Goal: Transaction & Acquisition: Purchase product/service

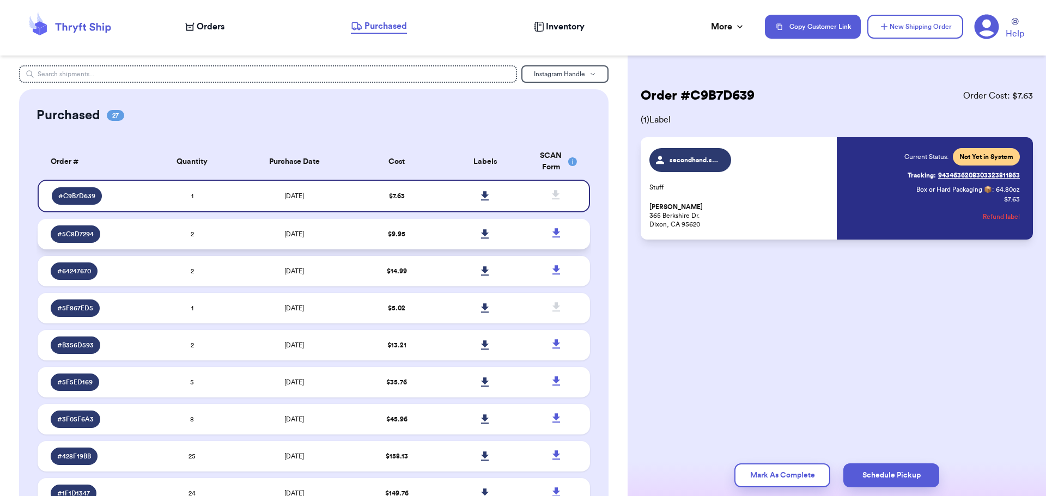
click at [346, 232] on td "[DATE]" at bounding box center [294, 234] width 116 height 30
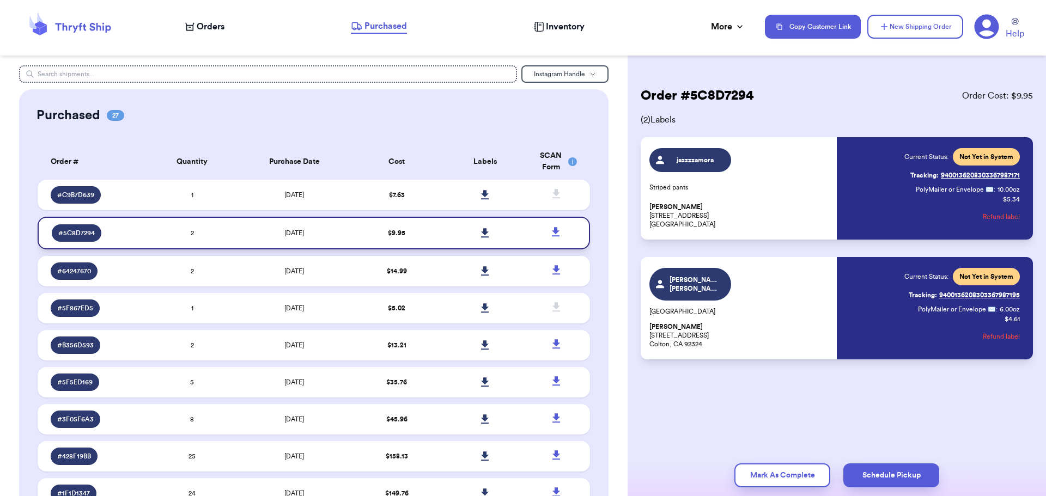
click at [481, 232] on icon at bounding box center [485, 232] width 8 height 9
click at [354, 276] on td "$ 14.99" at bounding box center [396, 271] width 88 height 30
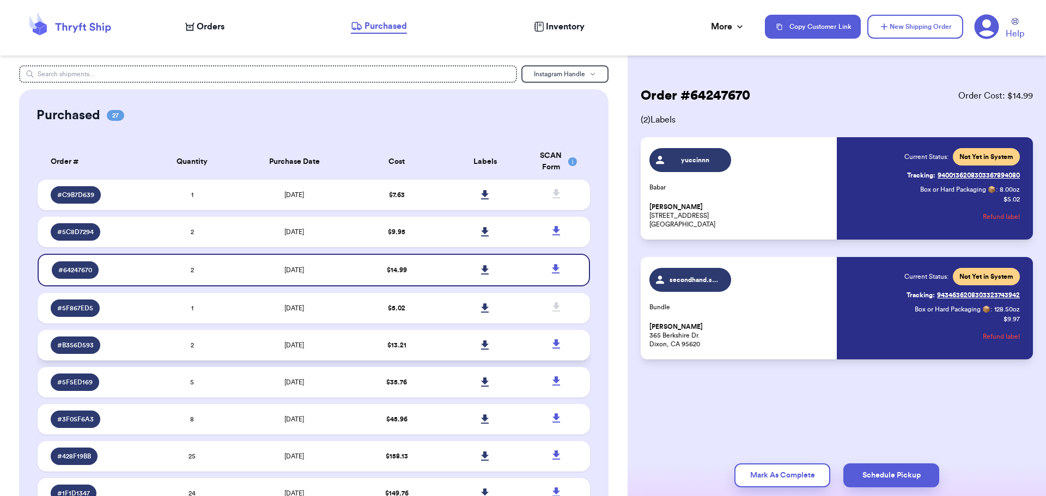
click at [332, 345] on td "[DATE]" at bounding box center [294, 345] width 116 height 30
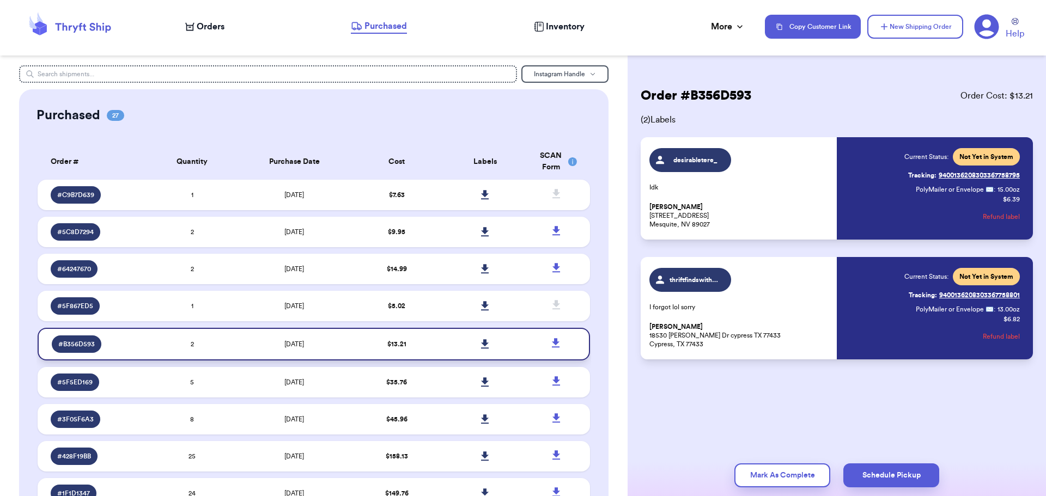
click at [481, 342] on icon at bounding box center [485, 344] width 8 height 10
click at [271, 75] on input "text" at bounding box center [268, 73] width 498 height 17
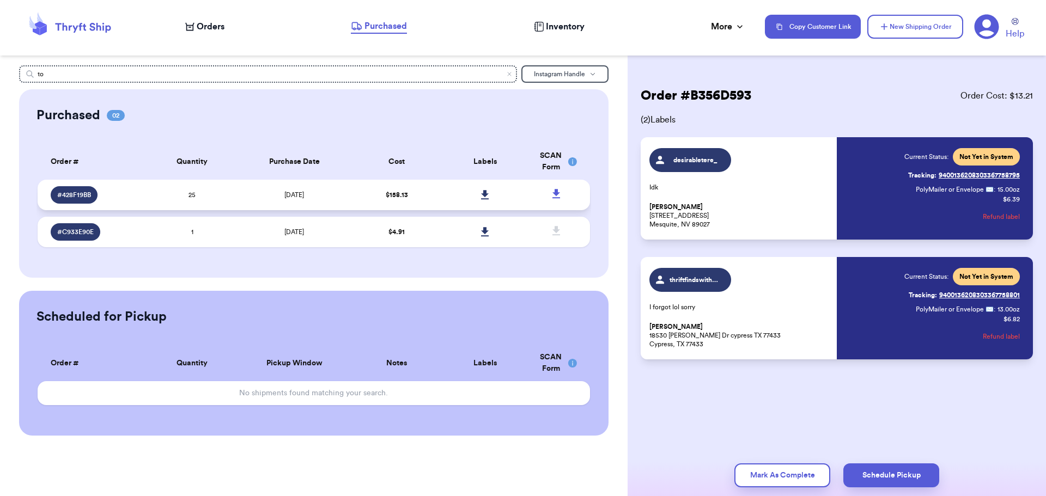
click at [253, 198] on td "[DATE]" at bounding box center [294, 195] width 116 height 30
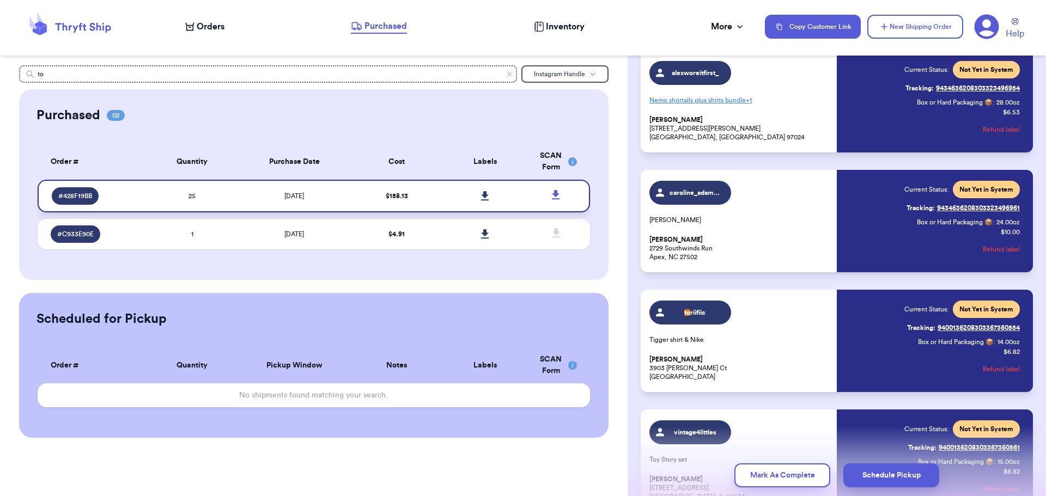
scroll to position [1047, 0]
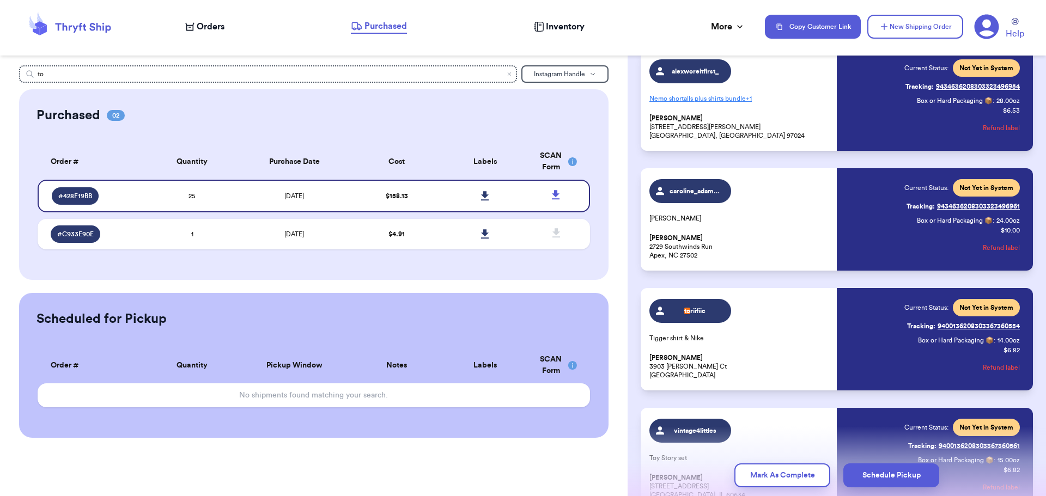
drag, startPoint x: 767, startPoint y: 334, endPoint x: 760, endPoint y: 338, distance: 8.5
click at [760, 338] on p "Tigger shirt & Nike" at bounding box center [739, 338] width 181 height 9
click at [481, 197] on icon at bounding box center [485, 196] width 8 height 10
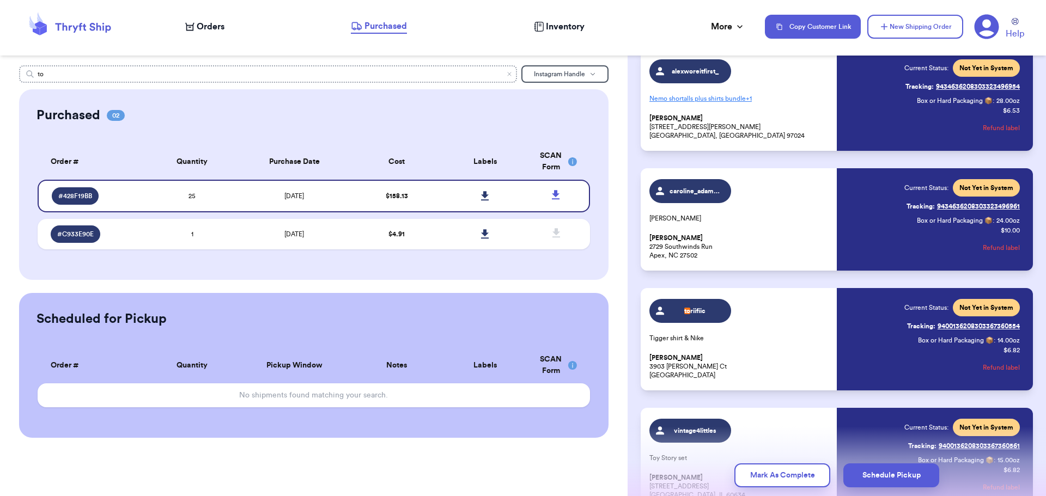
click at [101, 75] on input "to" at bounding box center [268, 73] width 498 height 17
type input "t"
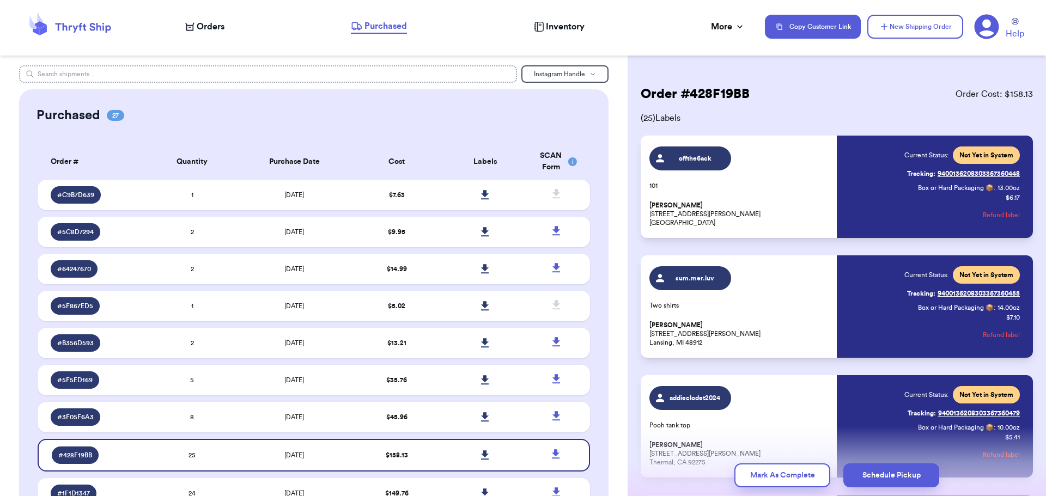
scroll to position [0, 0]
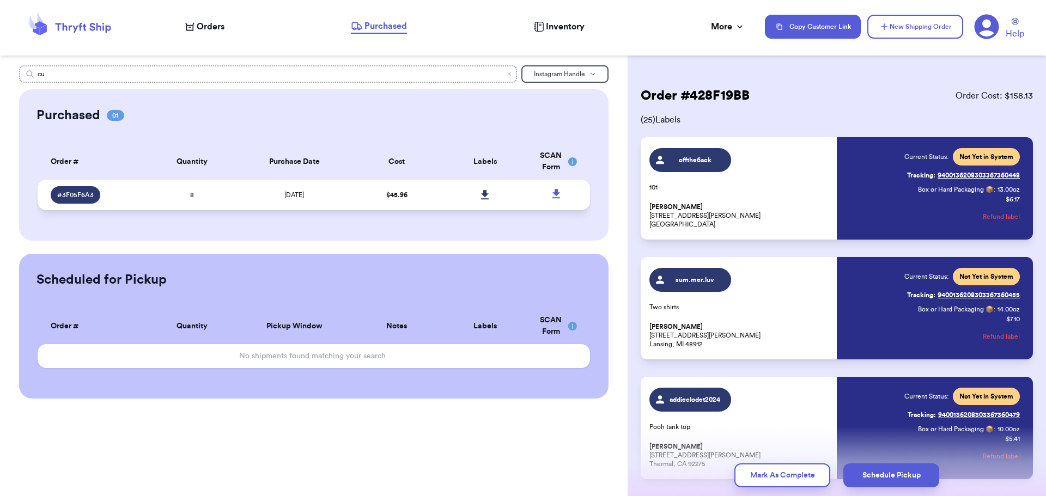
type input "cu"
click at [257, 198] on td "[DATE]" at bounding box center [294, 195] width 116 height 30
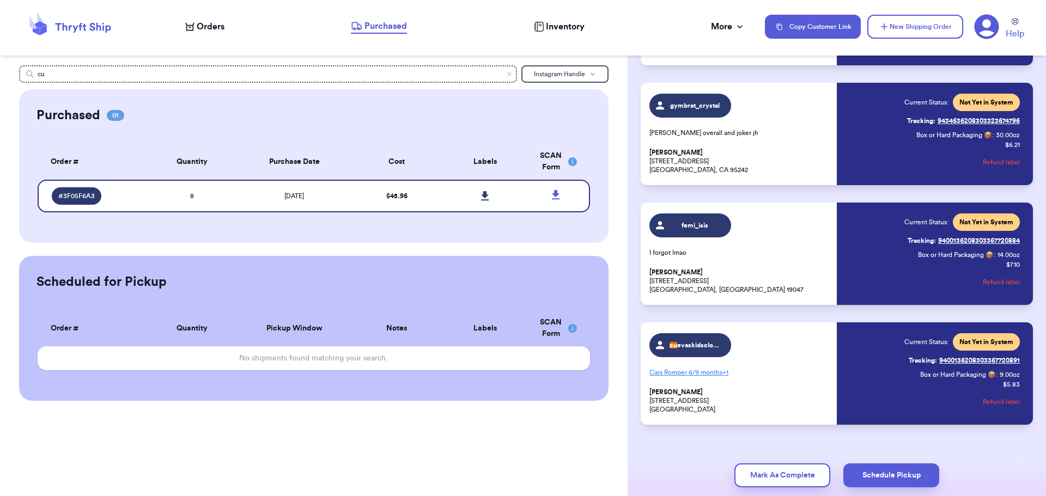
scroll to position [654, 0]
click at [996, 401] on button "Refund label" at bounding box center [1001, 401] width 37 height 24
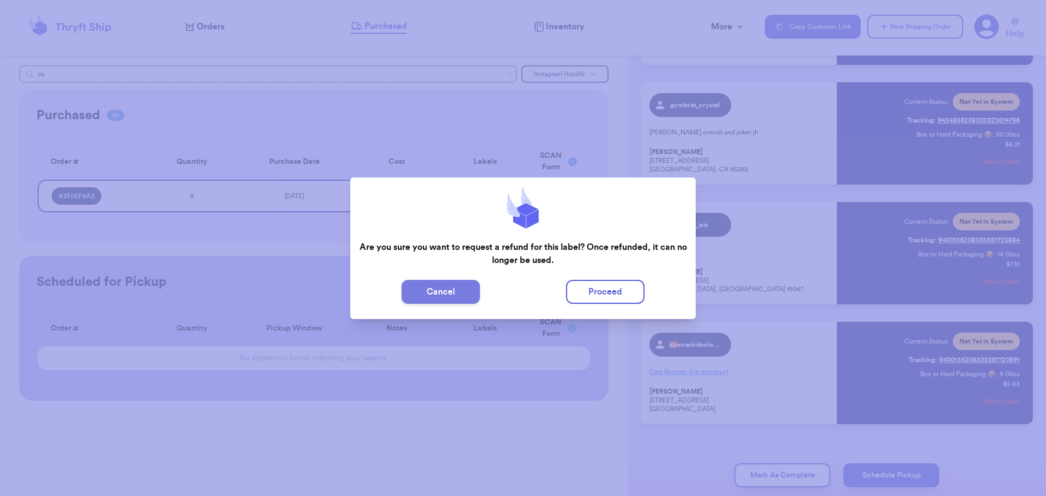
click at [453, 292] on button "Cancel" at bounding box center [440, 292] width 78 height 24
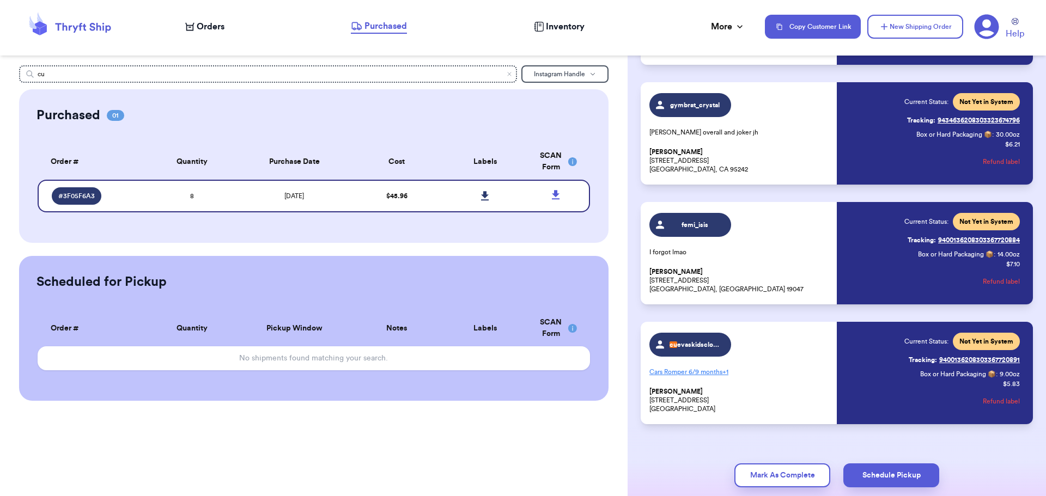
click at [1005, 401] on button "Refund label" at bounding box center [1001, 401] width 37 height 24
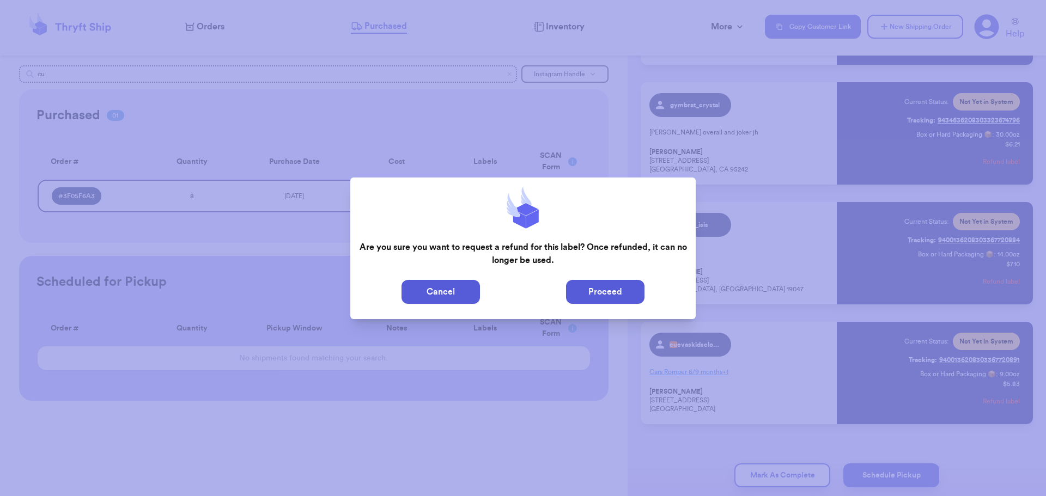
click at [602, 292] on button "Proceed" at bounding box center [605, 292] width 78 height 24
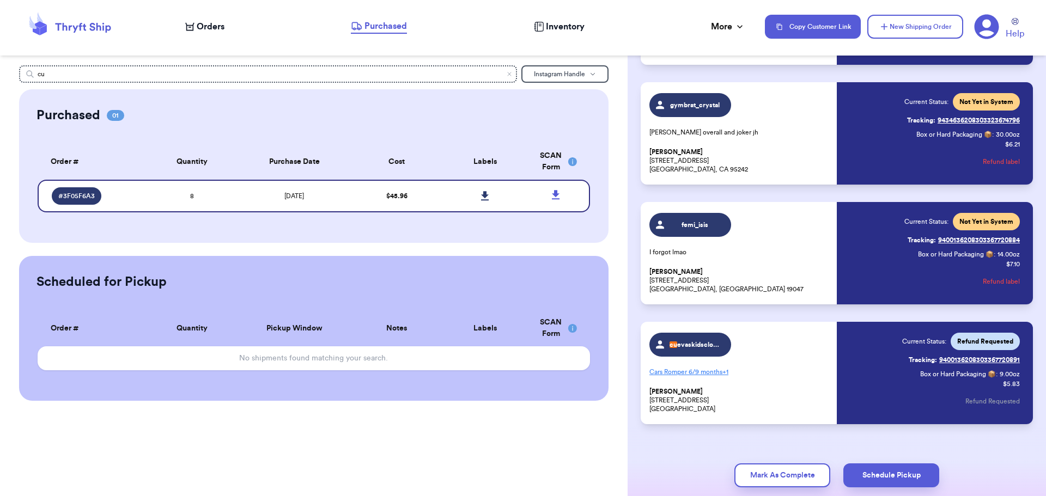
click at [222, 25] on span "Orders" at bounding box center [211, 26] width 28 height 13
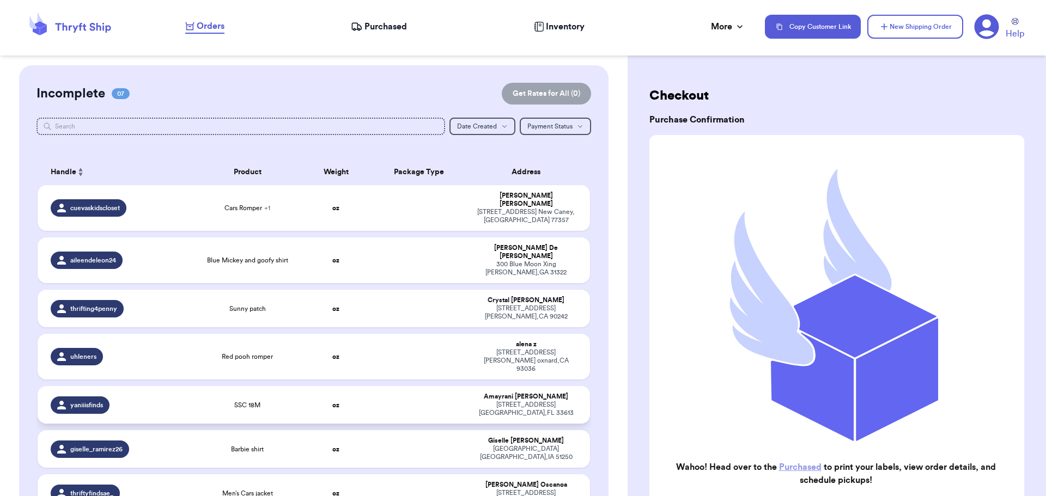
click at [303, 386] on td "oz" at bounding box center [336, 405] width 66 height 38
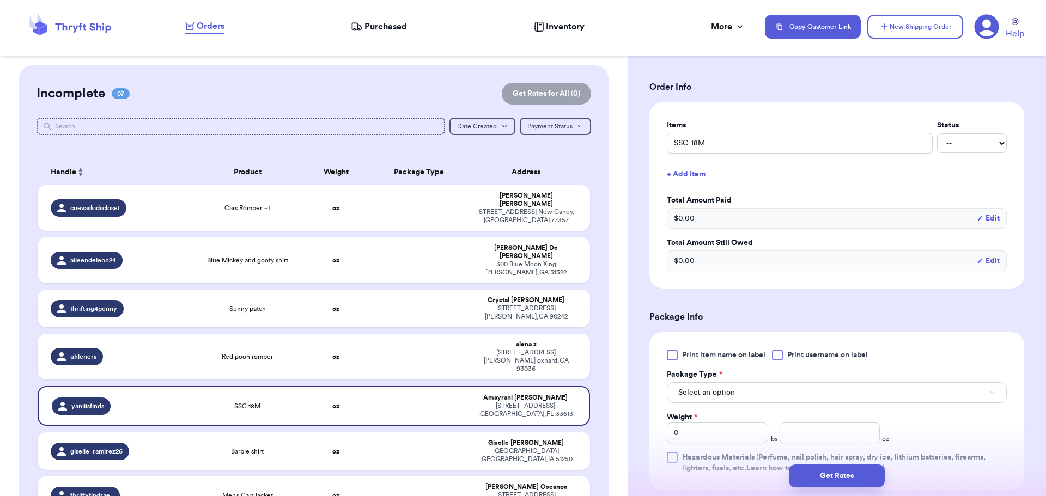
scroll to position [218, 0]
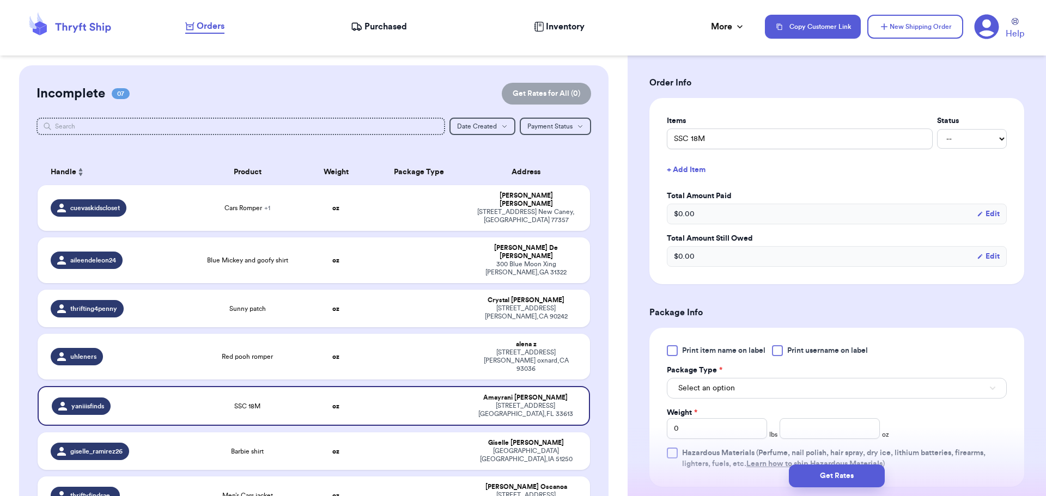
click at [782, 351] on div at bounding box center [777, 350] width 11 height 11
click at [0, 0] on input "Print username on label" at bounding box center [0, 0] width 0 height 0
click at [776, 388] on button "Select an option" at bounding box center [837, 388] width 340 height 21
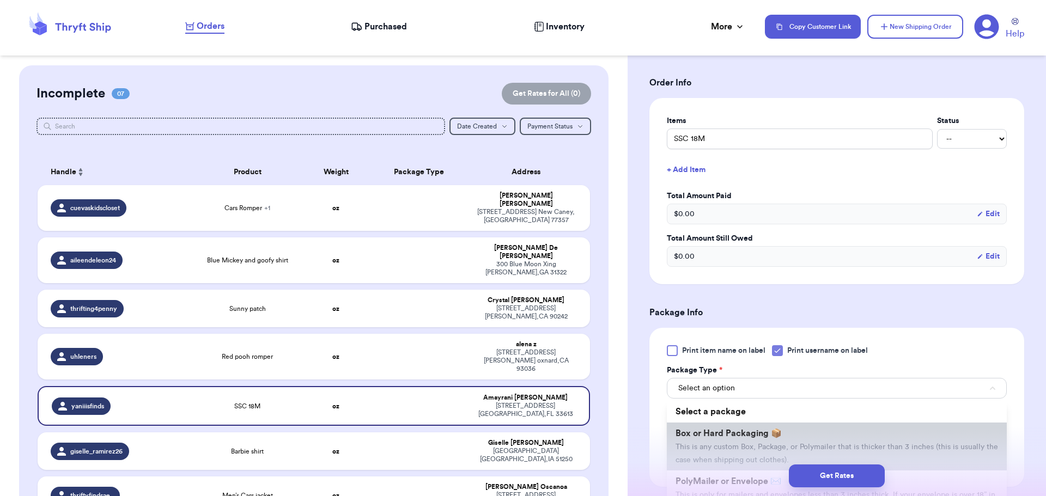
click at [780, 438] on li "Box or Hard Packaging 📦 This is any custom Box, Package, or Polymailer that is …" at bounding box center [837, 447] width 340 height 48
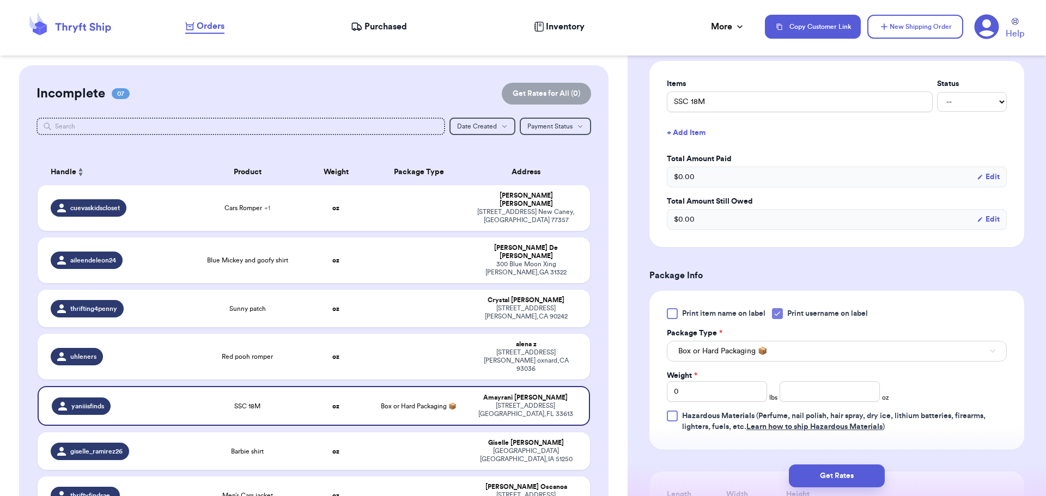
scroll to position [272, 0]
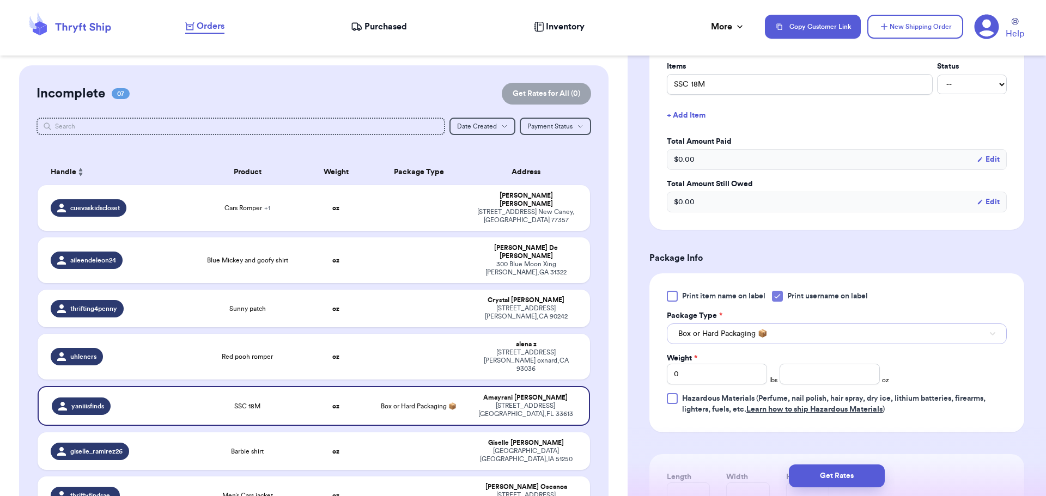
click at [752, 334] on span "Box or Hard Packaging 📦" at bounding box center [722, 333] width 89 height 11
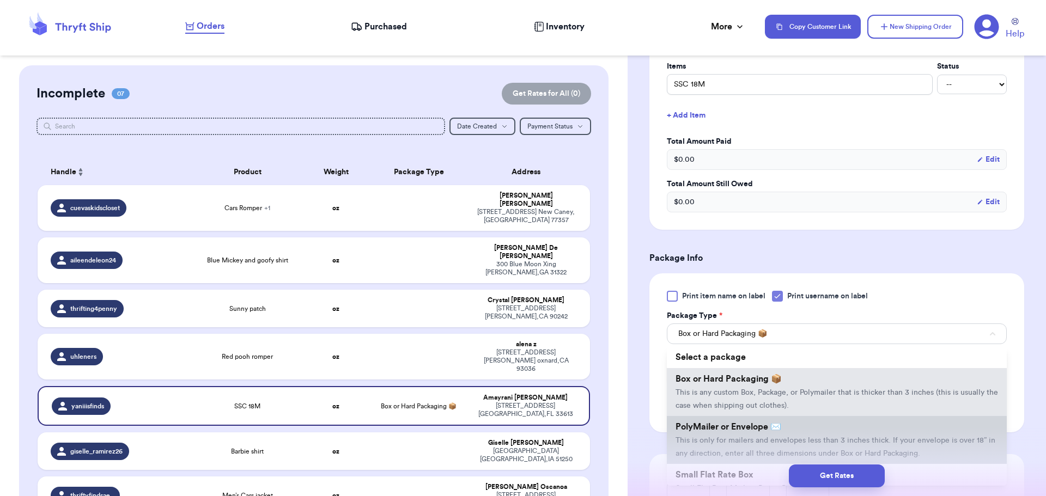
click at [741, 436] on li "PolyMailer or Envelope ✉️ This is only for mailers and envelopes less than 3 in…" at bounding box center [837, 440] width 340 height 48
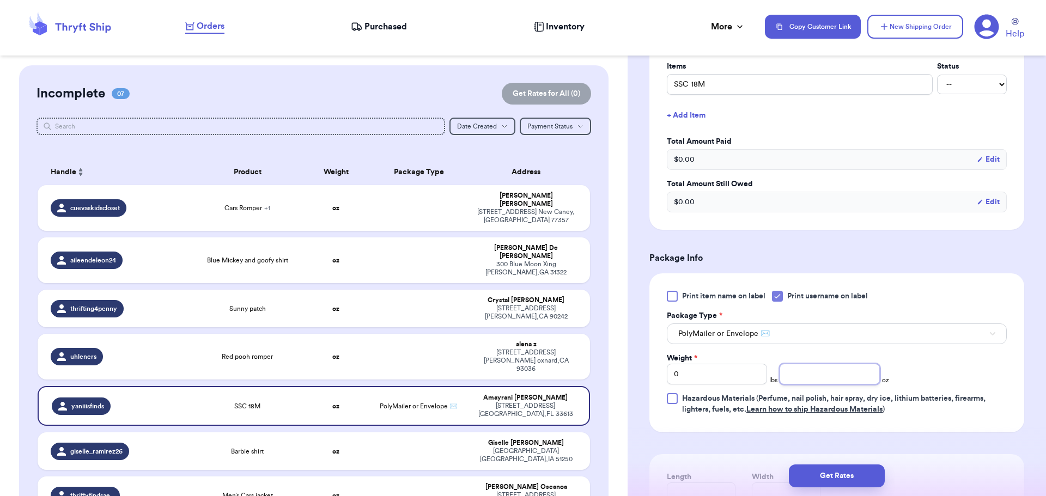
click at [816, 375] on input "number" at bounding box center [829, 374] width 100 height 21
type input "8"
click at [833, 466] on button "Get Rates" at bounding box center [837, 476] width 96 height 23
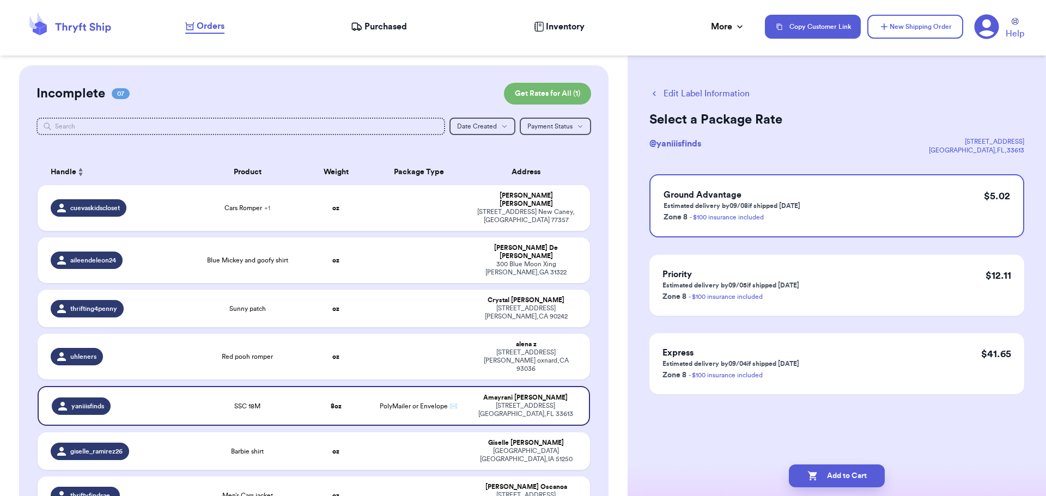
scroll to position [0, 0]
click at [850, 473] on button "Add to Cart" at bounding box center [837, 476] width 96 height 23
checkbox input "true"
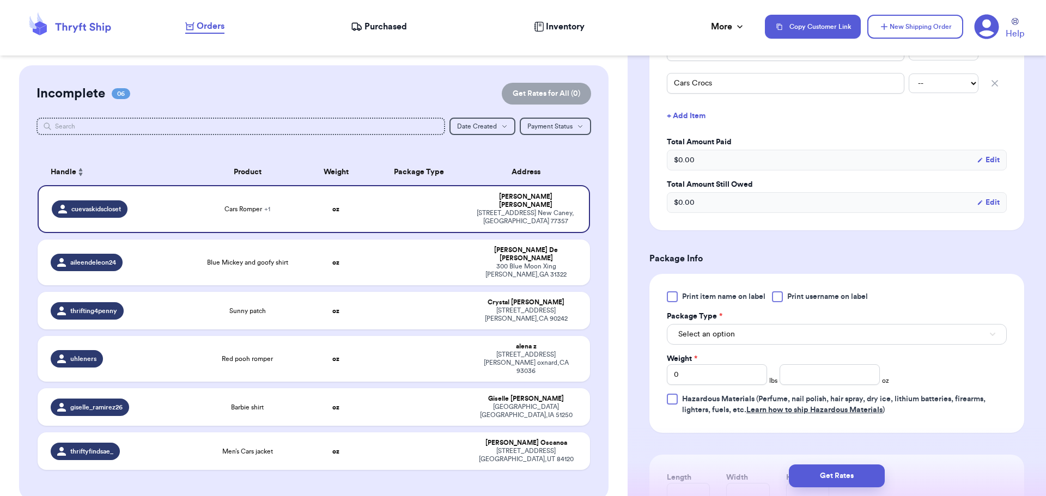
scroll to position [327, 0]
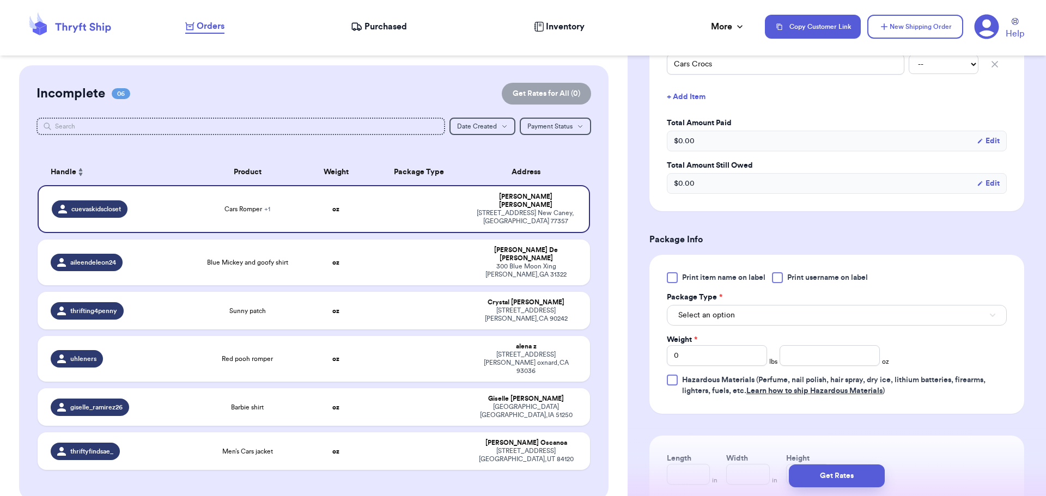
drag, startPoint x: 776, startPoint y: 276, endPoint x: 771, endPoint y: 279, distance: 5.9
click at [776, 276] on div at bounding box center [777, 277] width 11 height 11
click at [0, 0] on input "Print username on label" at bounding box center [0, 0] width 0 height 0
click at [760, 314] on button "Select an option" at bounding box center [837, 315] width 340 height 21
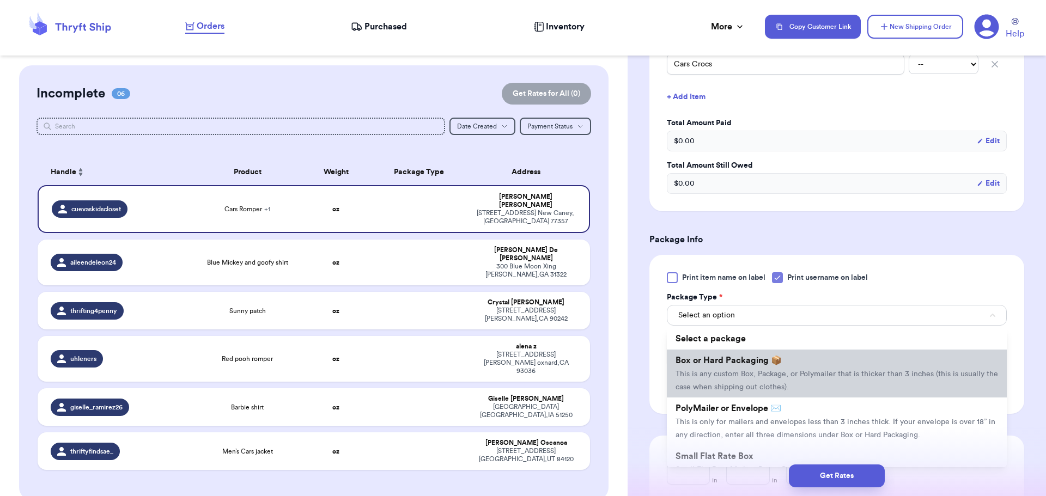
click at [758, 369] on li "Box or Hard Packaging 📦 This is any custom Box, Package, or Polymailer that is …" at bounding box center [837, 374] width 340 height 48
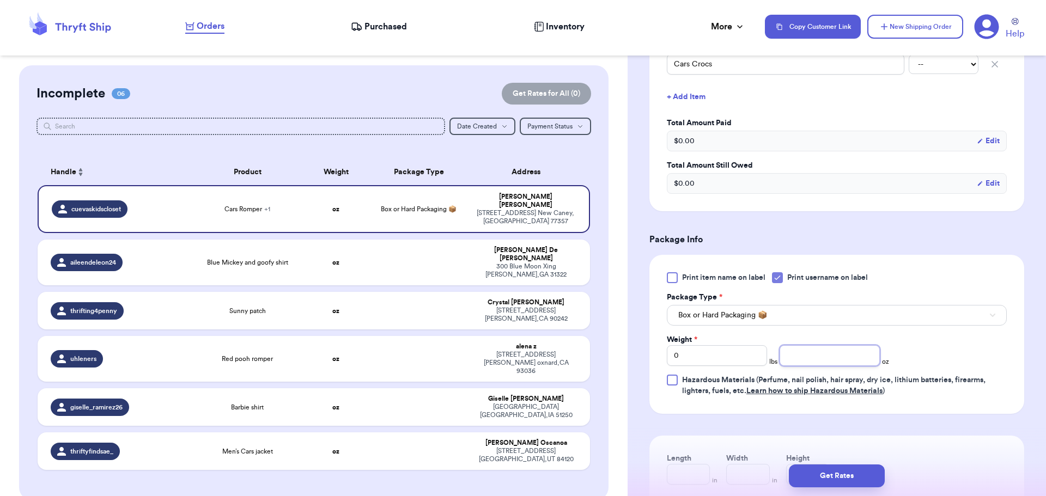
click at [813, 353] on input "number" at bounding box center [829, 355] width 100 height 21
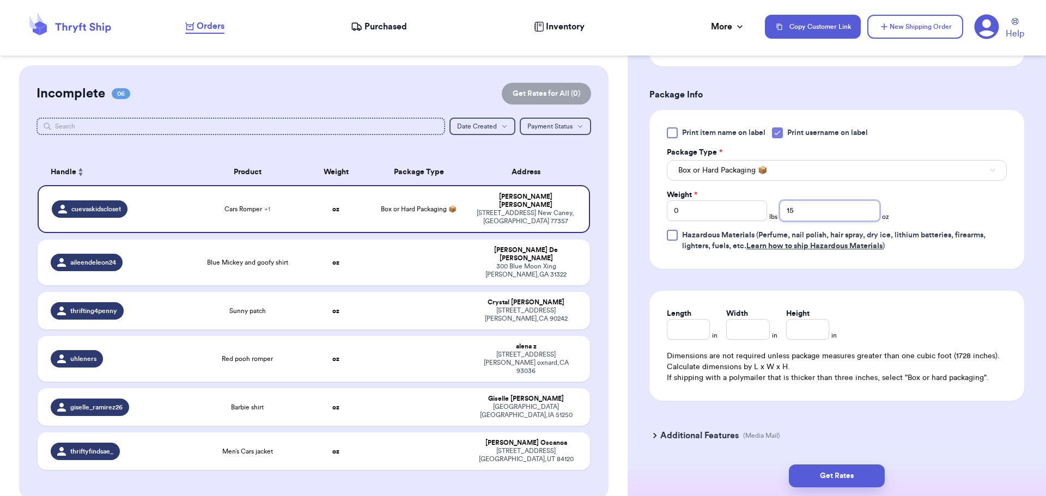
scroll to position [490, 0]
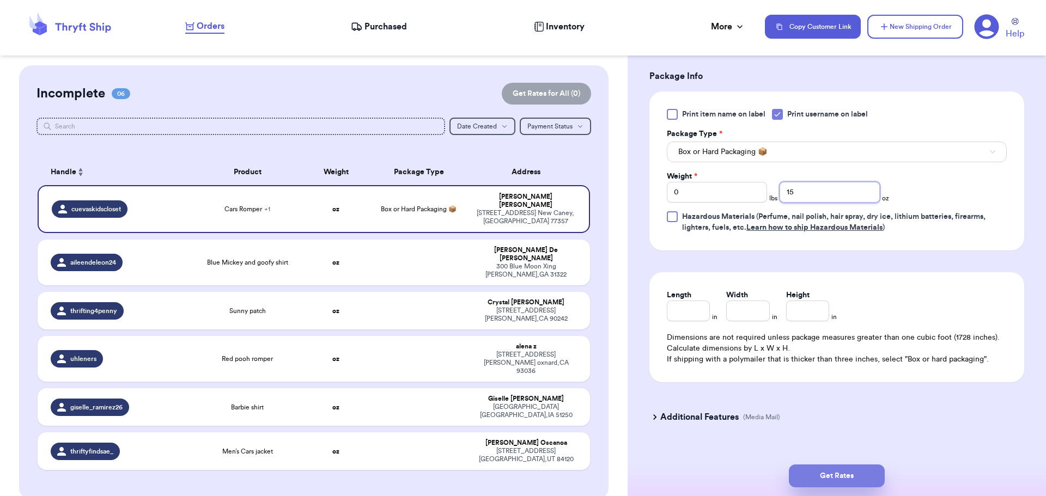
type input "15"
click at [840, 475] on button "Get Rates" at bounding box center [837, 476] width 96 height 23
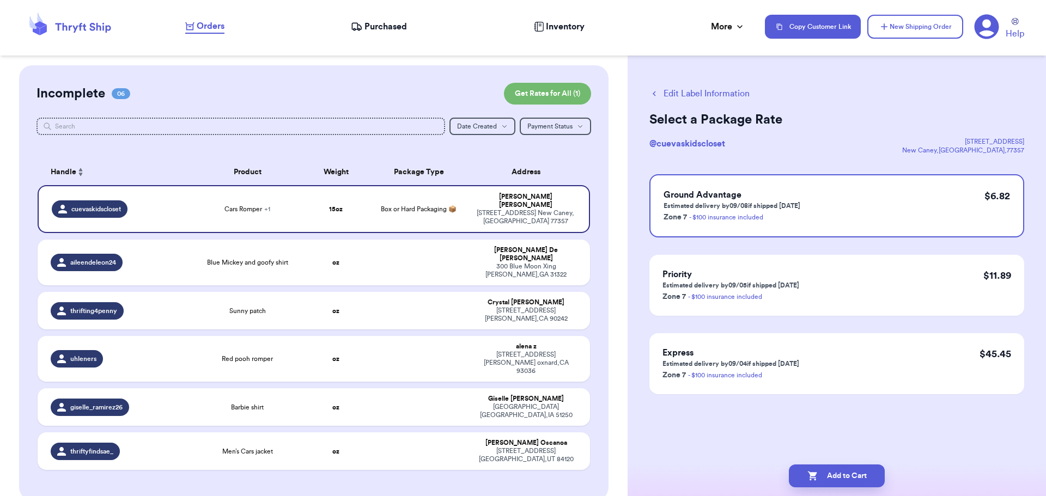
scroll to position [0, 0]
click at [855, 474] on button "Add to Cart" at bounding box center [837, 476] width 96 height 23
checkbox input "true"
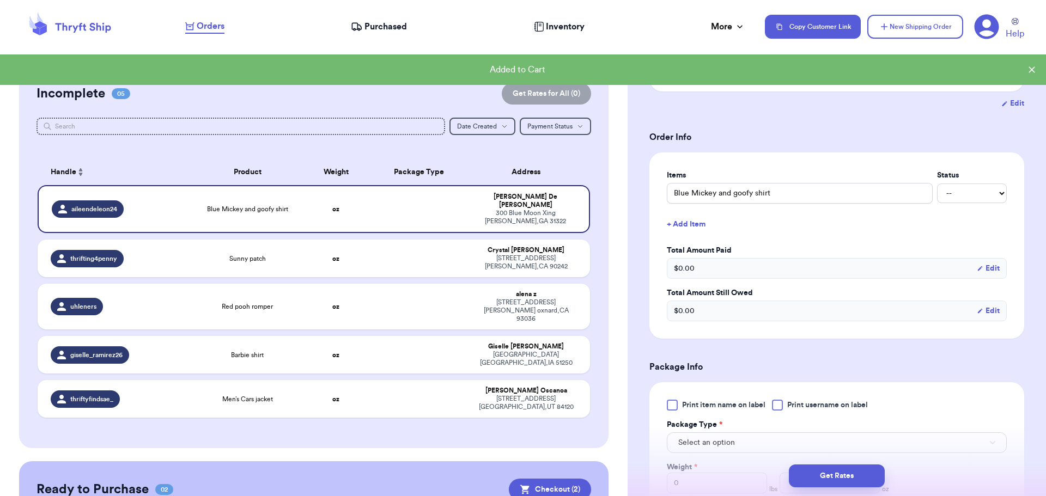
scroll to position [218, 0]
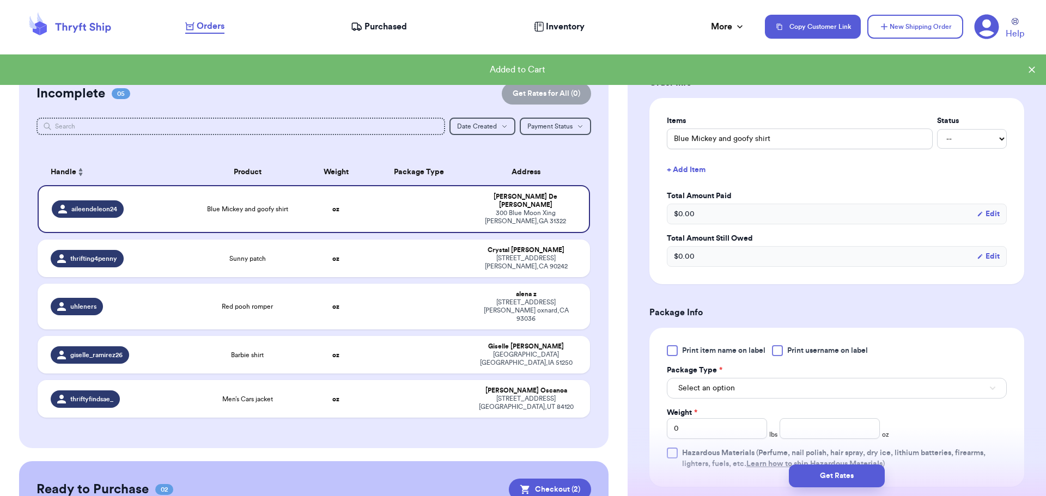
click at [777, 350] on div at bounding box center [777, 350] width 11 height 11
click at [0, 0] on input "Print username on label" at bounding box center [0, 0] width 0 height 0
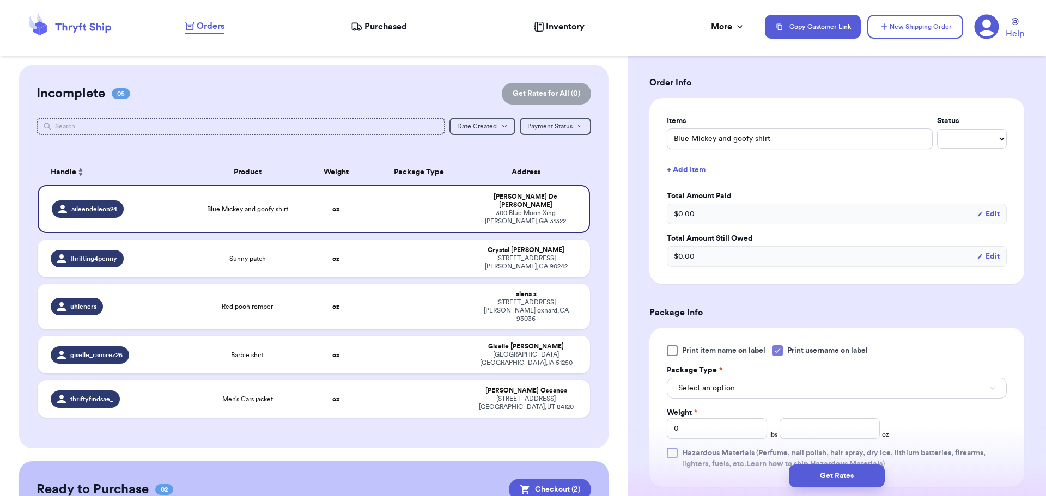
scroll to position [327, 0]
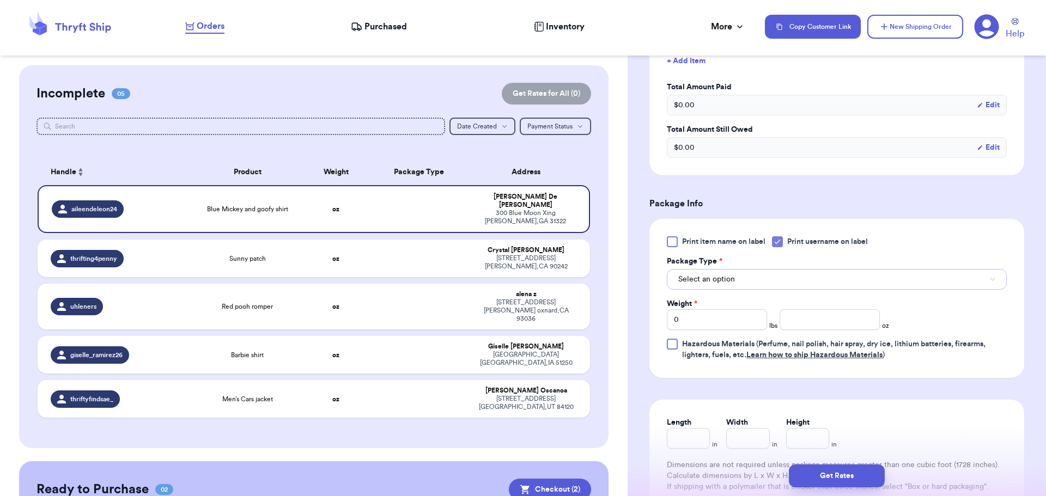
click at [719, 279] on span "Select an option" at bounding box center [706, 279] width 57 height 11
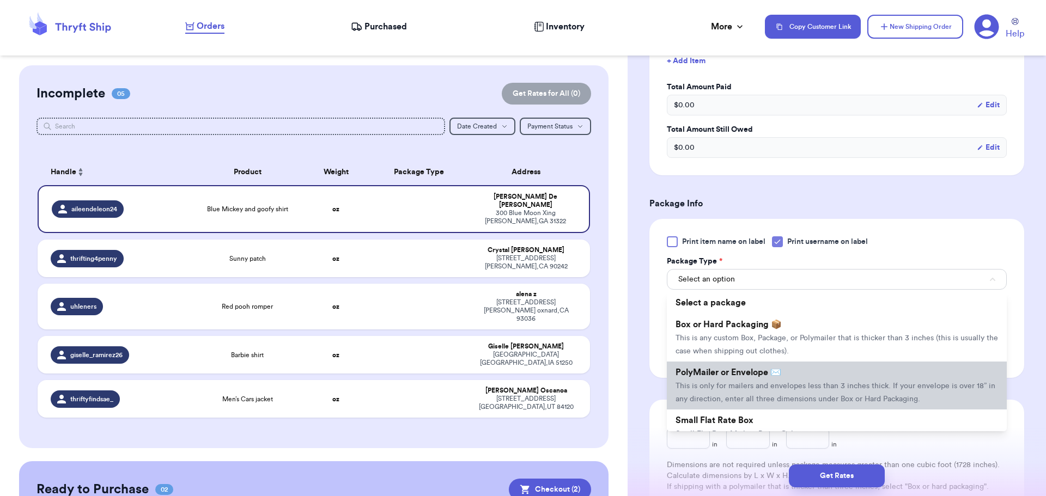
click at [725, 375] on span "PolyMailer or Envelope ✉️" at bounding box center [728, 372] width 106 height 9
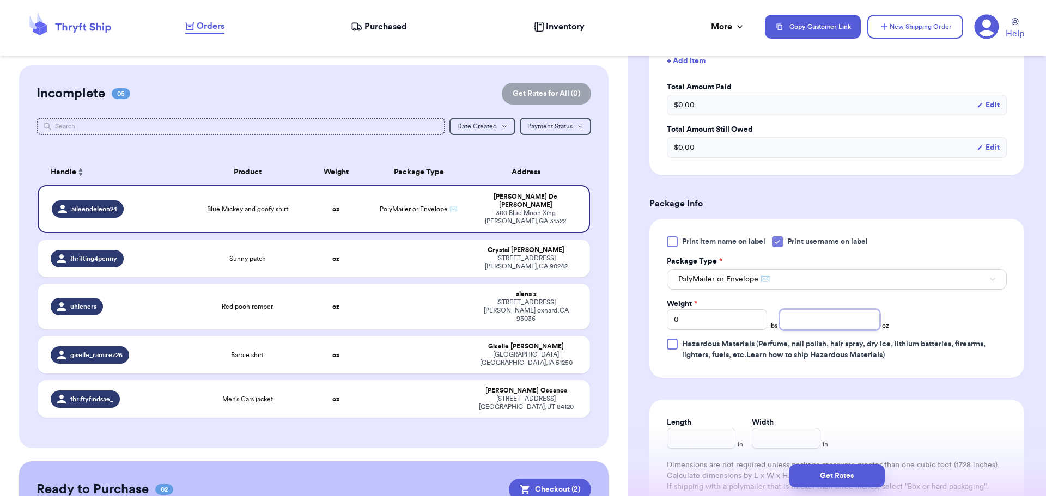
click at [821, 324] on input "number" at bounding box center [829, 319] width 100 height 21
type input "9"
click at [842, 469] on button "Get Rates" at bounding box center [837, 476] width 96 height 23
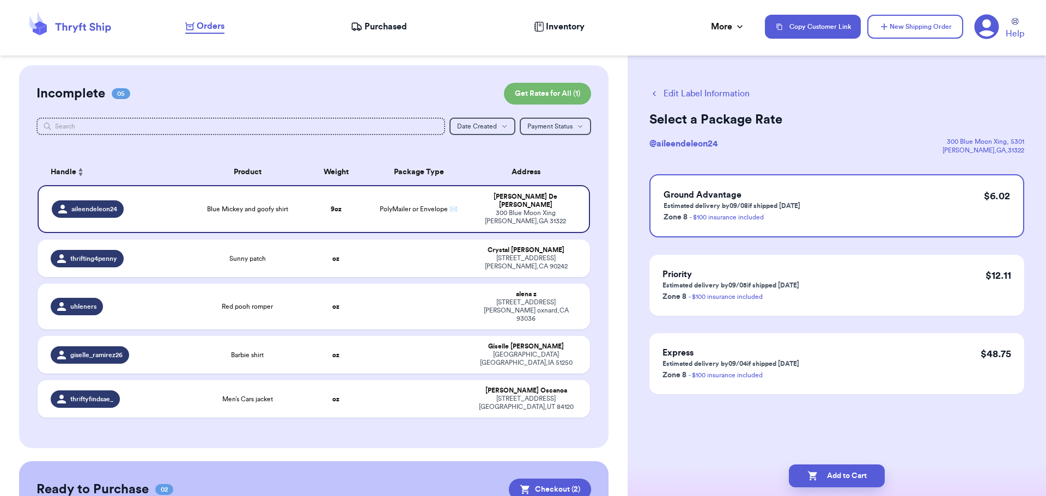
scroll to position [0, 0]
click at [826, 473] on button "Add to Cart" at bounding box center [837, 476] width 96 height 23
checkbox input "true"
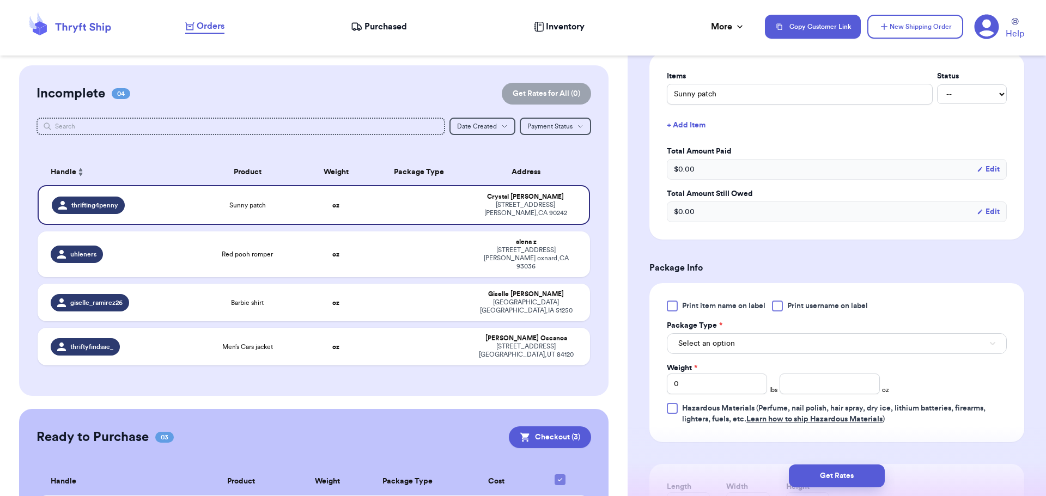
scroll to position [272, 0]
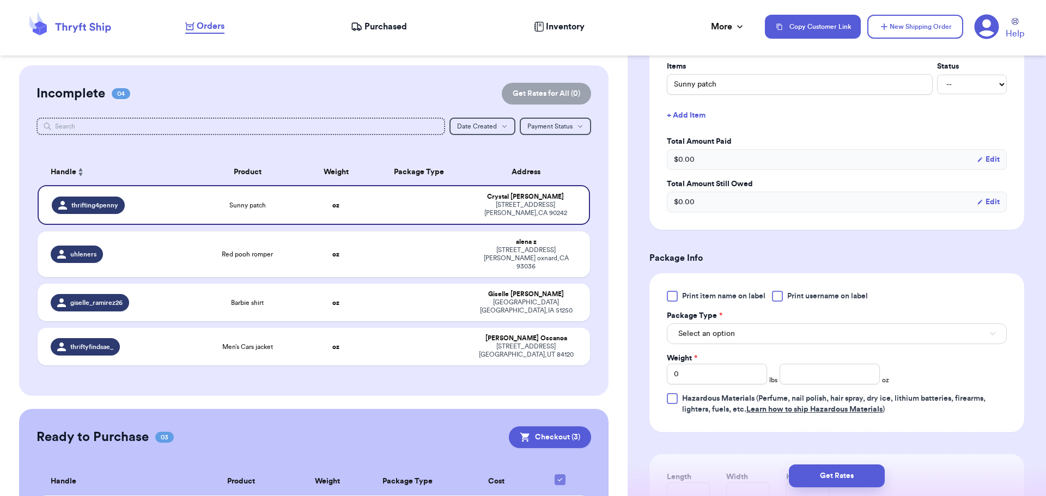
click at [776, 301] on div at bounding box center [777, 296] width 11 height 11
click at [0, 0] on input "Print username on label" at bounding box center [0, 0] width 0 height 0
click at [762, 324] on button "Select an option" at bounding box center [837, 334] width 340 height 21
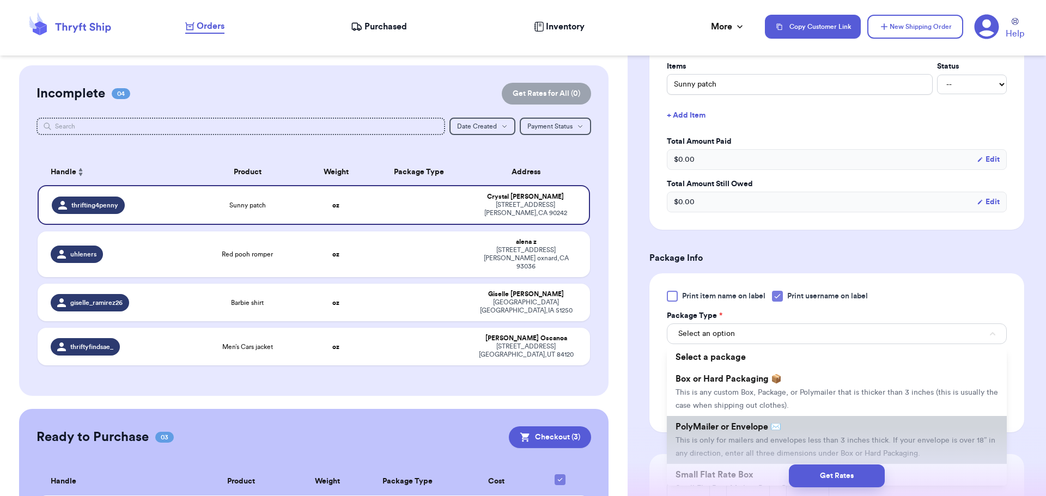
click at [752, 431] on li "PolyMailer or Envelope ✉️ This is only for mailers and envelopes less than 3 in…" at bounding box center [837, 440] width 340 height 48
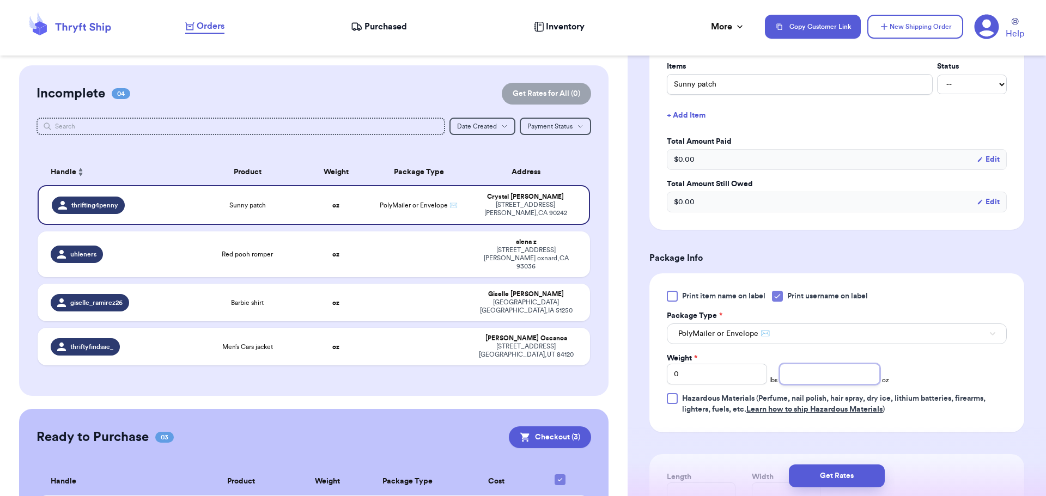
click at [796, 369] on input "number" at bounding box center [829, 374] width 100 height 21
type input "9"
click at [845, 461] on div "Get Rates" at bounding box center [836, 476] width 418 height 40
click at [846, 471] on button "Get Rates" at bounding box center [837, 476] width 96 height 23
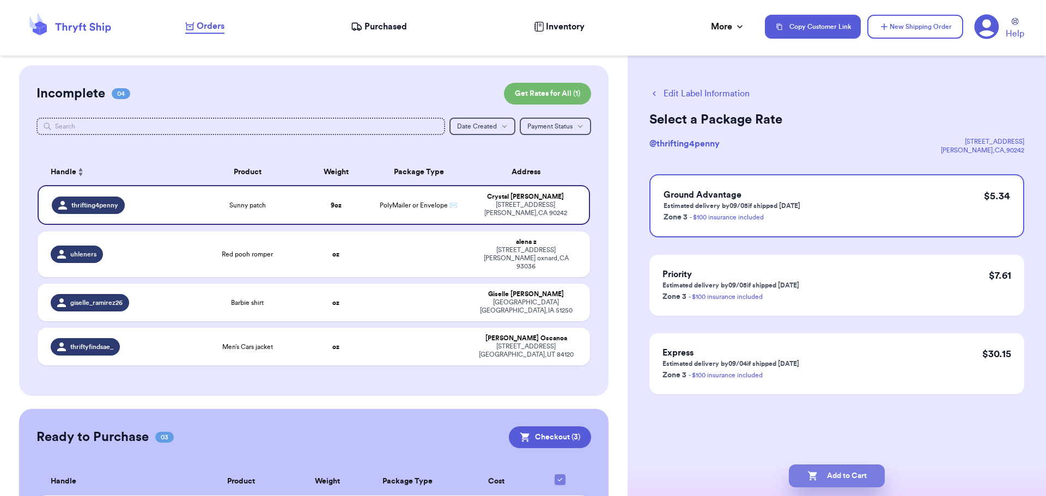
click at [839, 466] on button "Add to Cart" at bounding box center [837, 476] width 96 height 23
checkbox input "true"
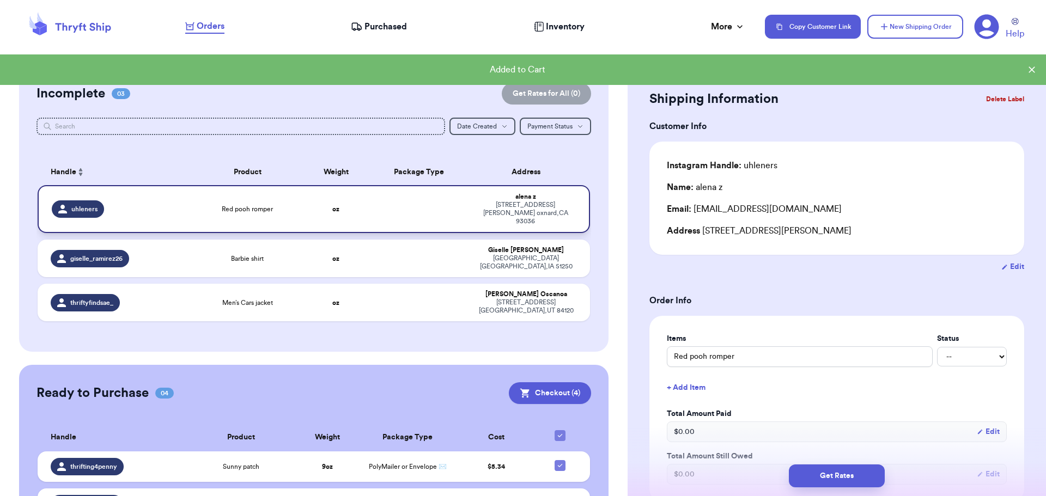
click at [475, 207] on div "[STREET_ADDRESS][PERSON_NAME]" at bounding box center [525, 213] width 101 height 25
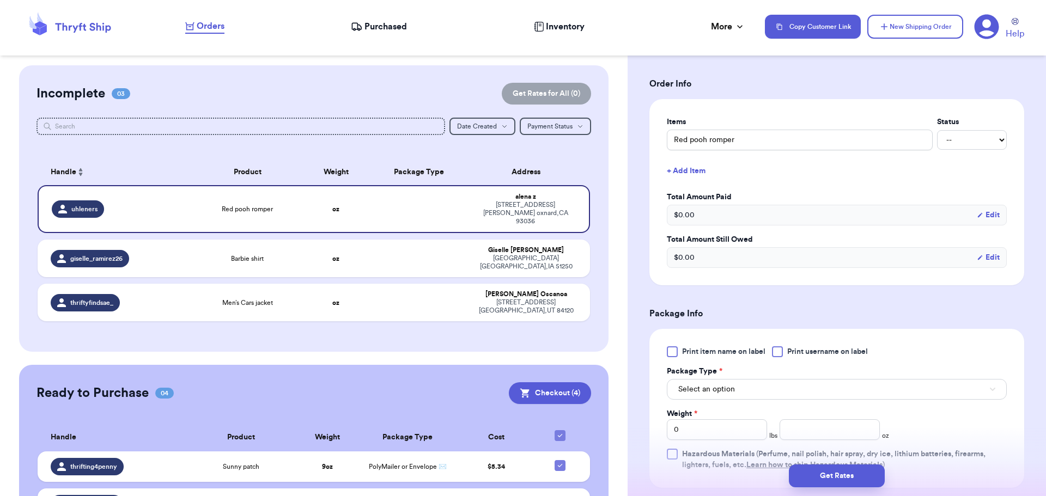
scroll to position [218, 0]
click at [779, 351] on div at bounding box center [777, 350] width 11 height 11
click at [0, 0] on input "Print username on label" at bounding box center [0, 0] width 0 height 0
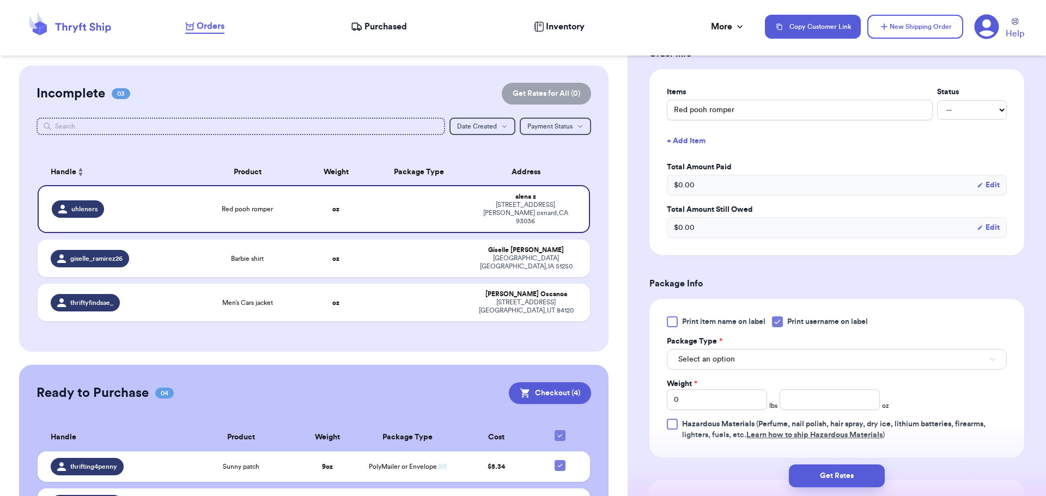
scroll to position [272, 0]
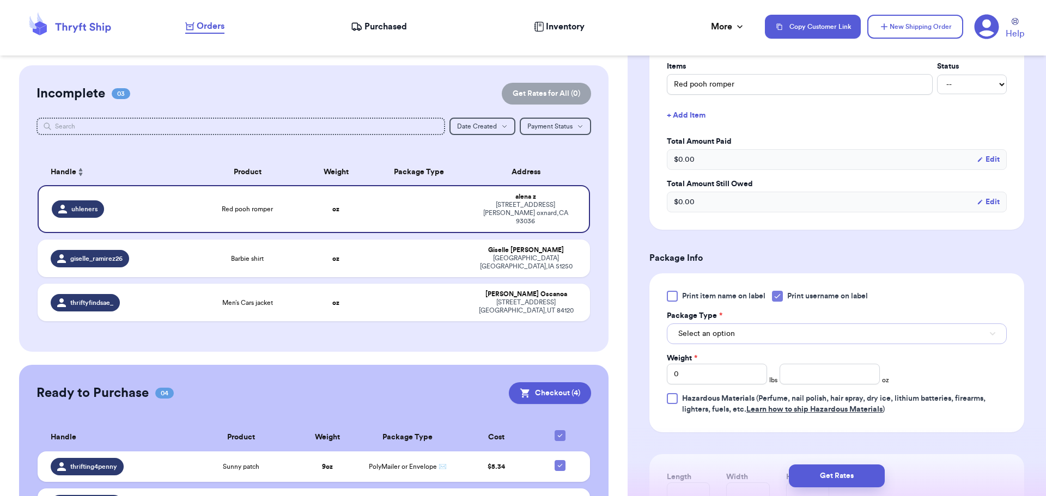
click at [772, 326] on button "Select an option" at bounding box center [837, 334] width 340 height 21
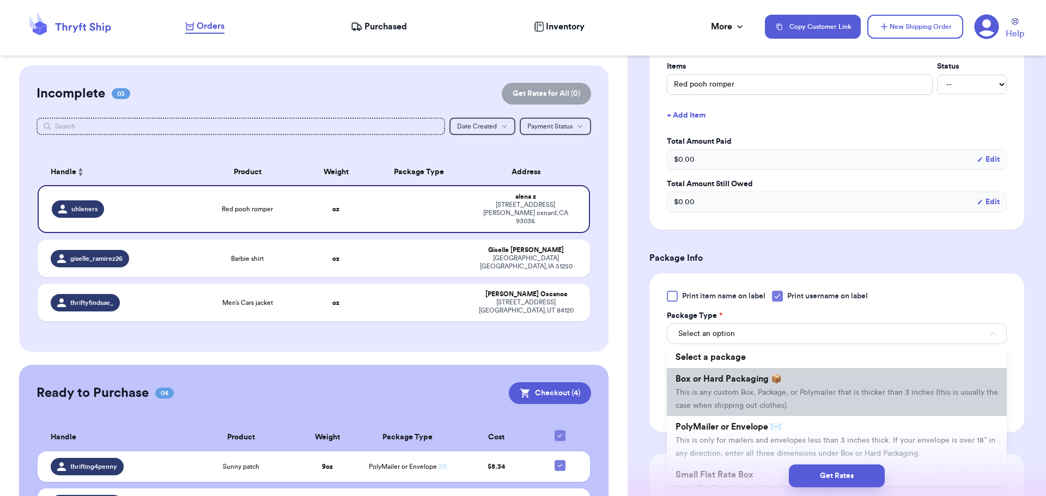
click at [793, 396] on li "Box or Hard Packaging 📦 This is any custom Box, Package, or Polymailer that is …" at bounding box center [837, 392] width 340 height 48
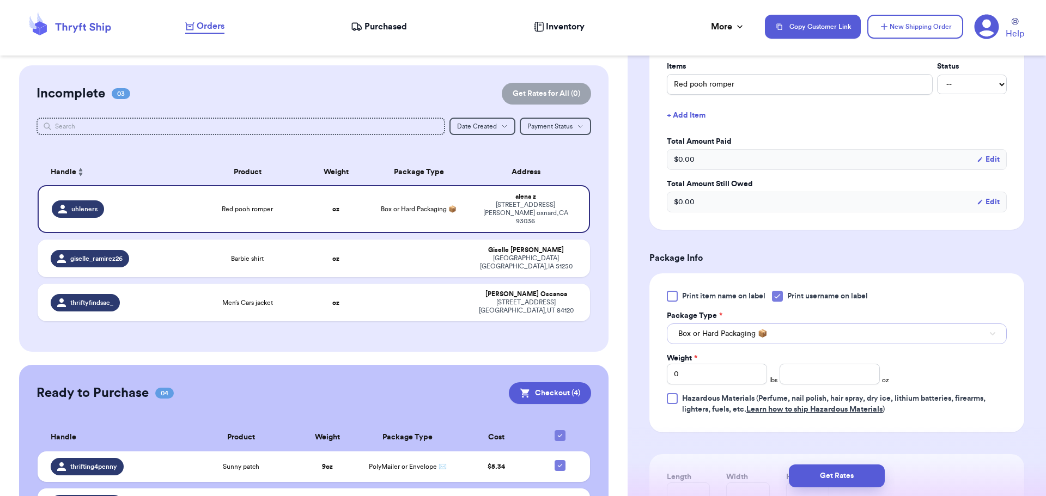
drag, startPoint x: 760, startPoint y: 336, endPoint x: 765, endPoint y: 345, distance: 10.5
click at [760, 335] on span "Box or Hard Packaging 📦" at bounding box center [722, 333] width 89 height 11
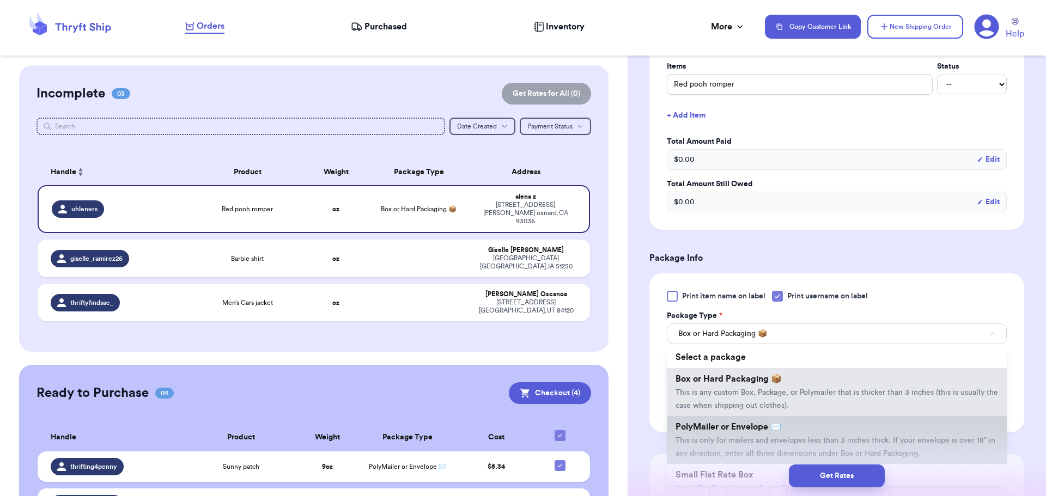
click at [784, 436] on li "PolyMailer or Envelope ✉️ This is only for mailers and envelopes less than 3 in…" at bounding box center [837, 440] width 340 height 48
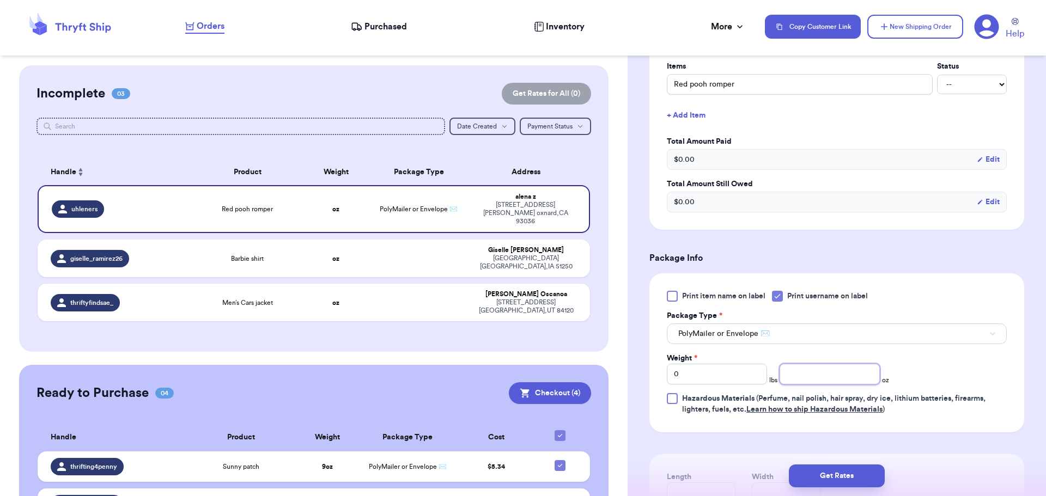
click at [796, 374] on input "number" at bounding box center [829, 374] width 100 height 21
type input "7"
type input "10"
click at [844, 477] on button "Get Rates" at bounding box center [837, 476] width 96 height 23
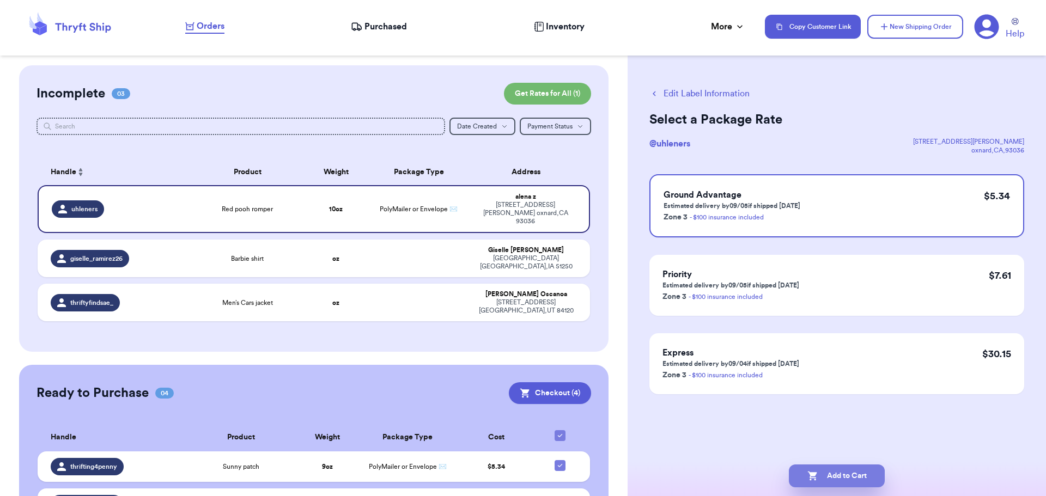
click at [848, 475] on button "Add to Cart" at bounding box center [837, 476] width 96 height 23
checkbox input "true"
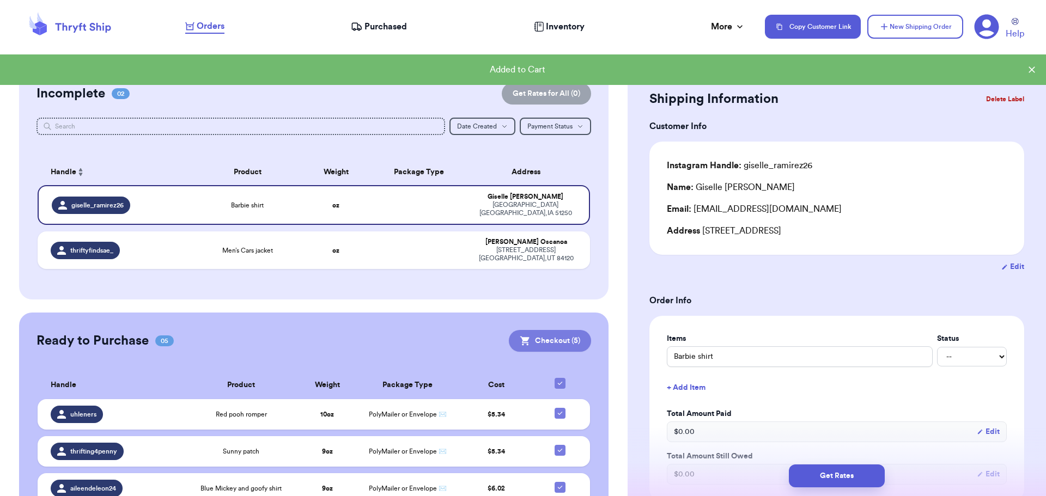
click at [531, 342] on button "Checkout ( 5 )" at bounding box center [550, 341] width 82 height 22
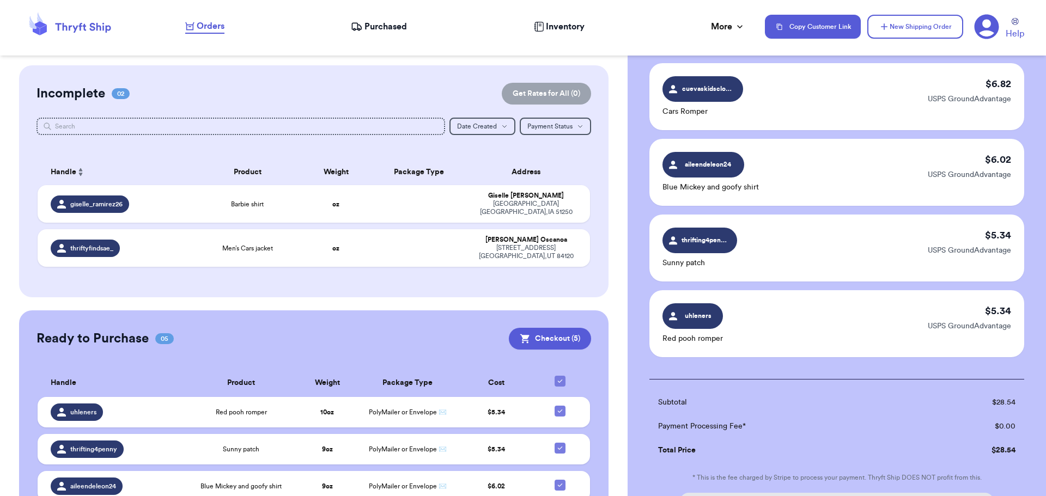
scroll to position [272, 0]
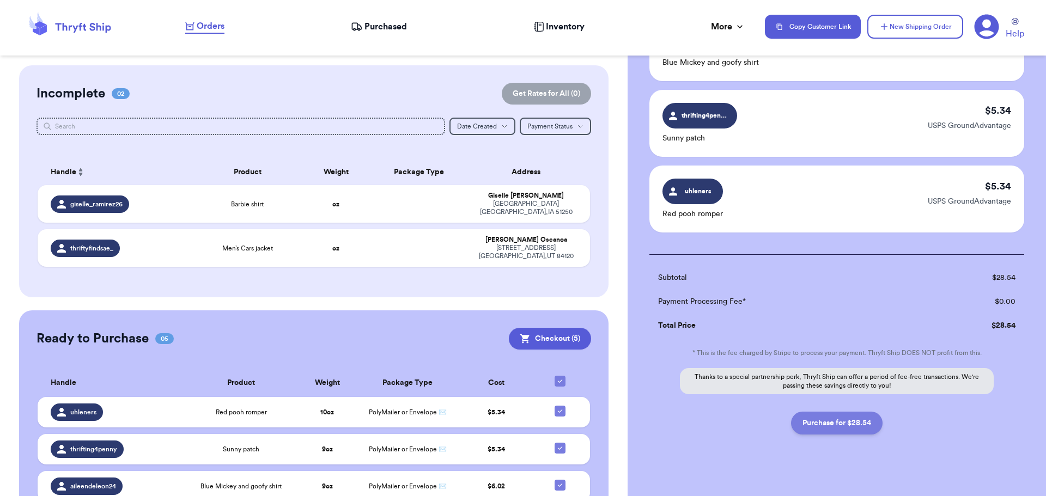
click at [834, 426] on button "Purchase for $28.54" at bounding box center [836, 423] width 91 height 23
checkbox input "false"
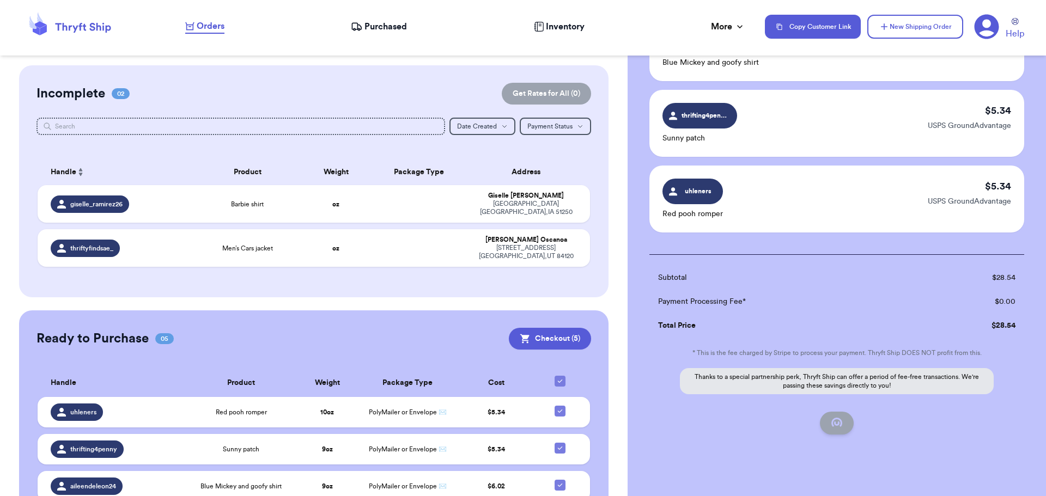
checkbox input "false"
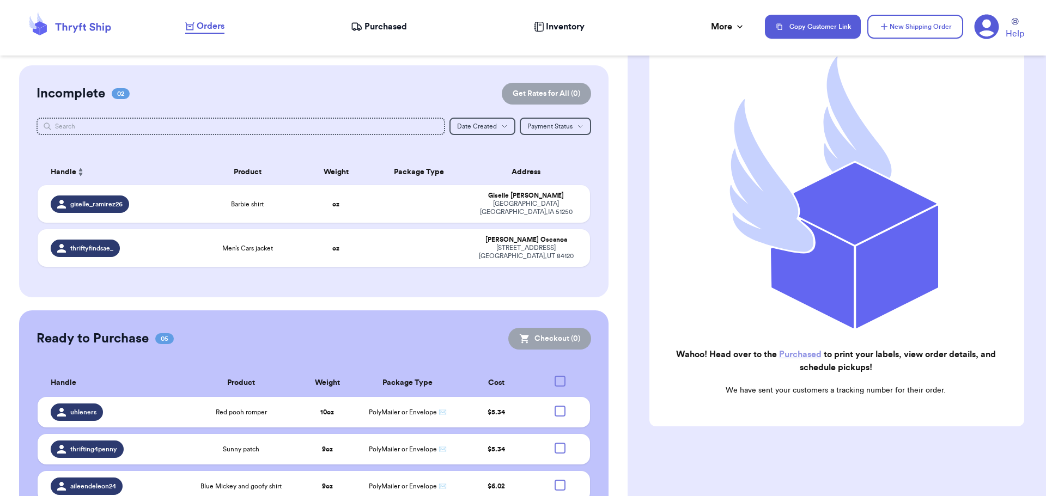
checkbox input "true"
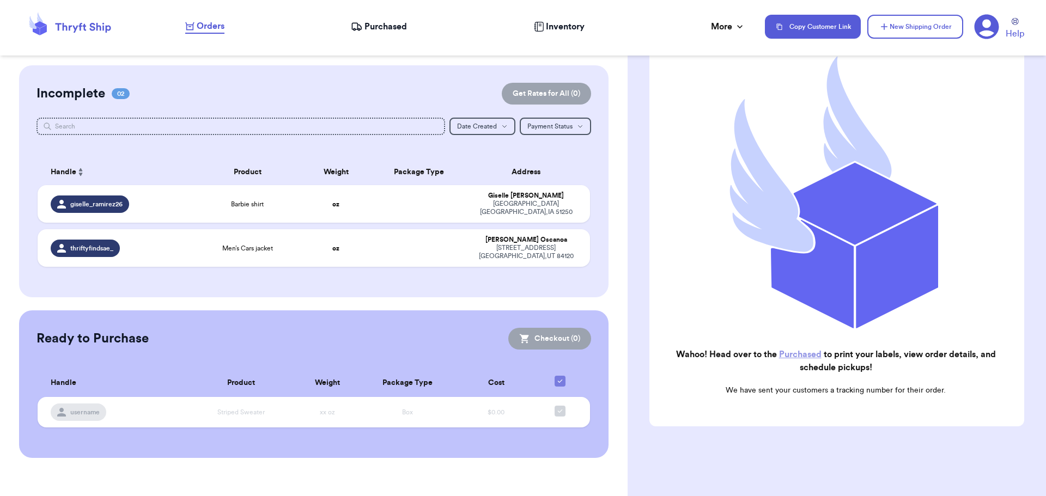
click at [383, 25] on span "Purchased" at bounding box center [385, 26] width 42 height 13
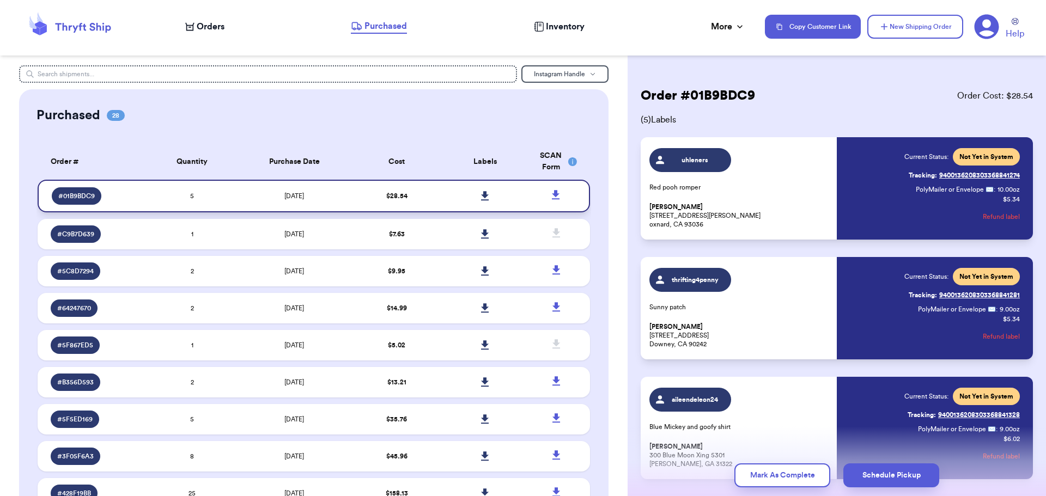
click at [481, 191] on icon at bounding box center [485, 196] width 8 height 10
